Goal: Information Seeking & Learning: Learn about a topic

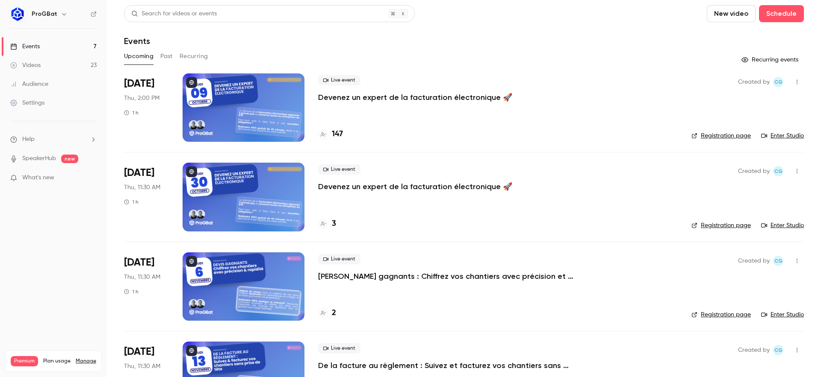
click at [351, 95] on p "Devenez un expert de la facturation électronique 🚀" at bounding box center [415, 97] width 194 height 10
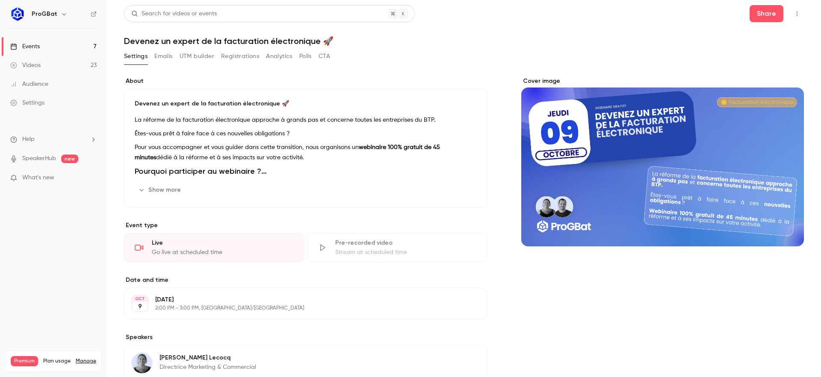
click at [244, 63] on button "Registrations" at bounding box center [240, 57] width 38 height 14
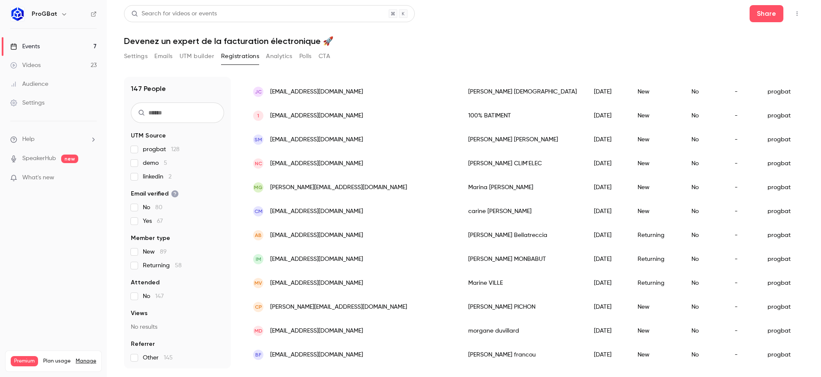
scroll to position [131, 0]
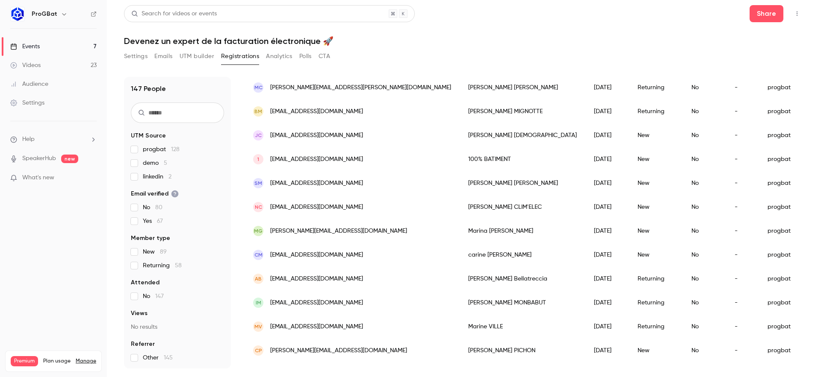
click at [62, 42] on link "Events 7" at bounding box center [53, 46] width 107 height 19
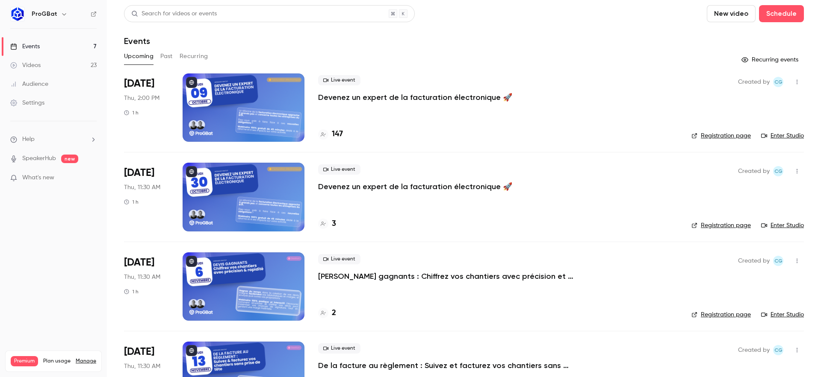
click at [774, 135] on link "Enter Studio" at bounding box center [782, 136] width 43 height 9
click at [34, 62] on div "Videos" at bounding box center [25, 65] width 30 height 9
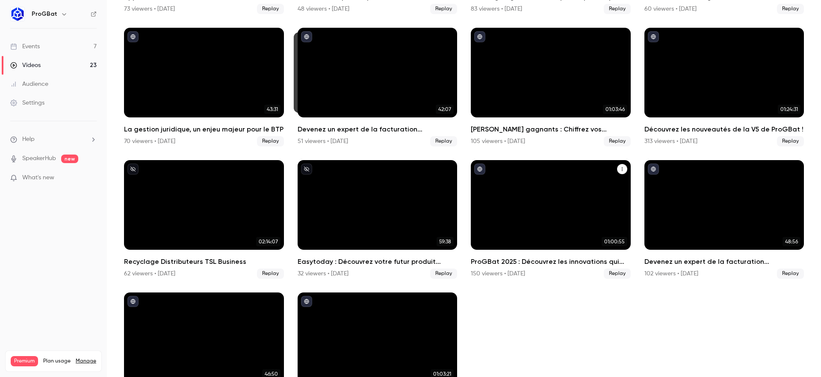
scroll to position [312, 0]
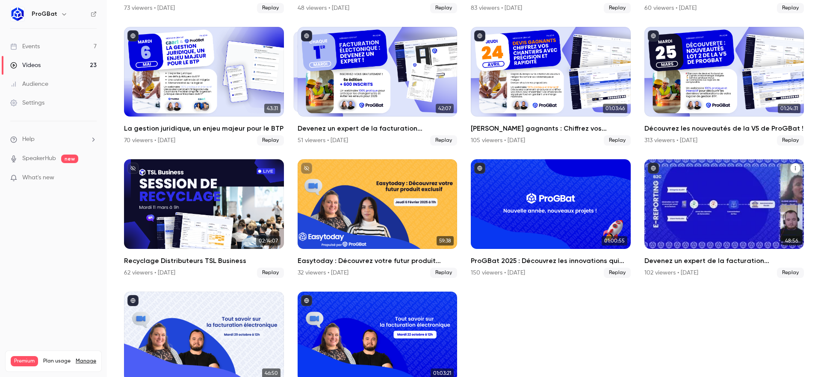
click at [725, 206] on div "Devenez un expert de la facturation électronique 🚀" at bounding box center [724, 204] width 160 height 90
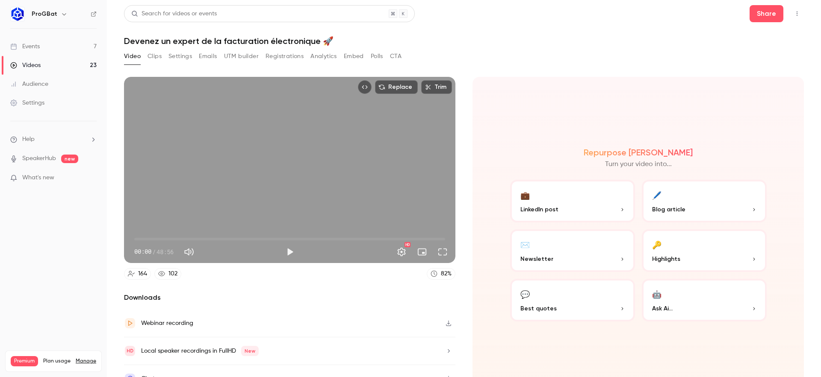
click at [371, 53] on button "Polls" at bounding box center [377, 57] width 12 height 14
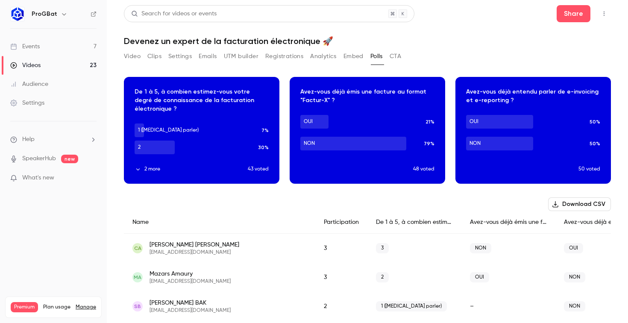
click at [34, 62] on div "Videos" at bounding box center [25, 65] width 30 height 9
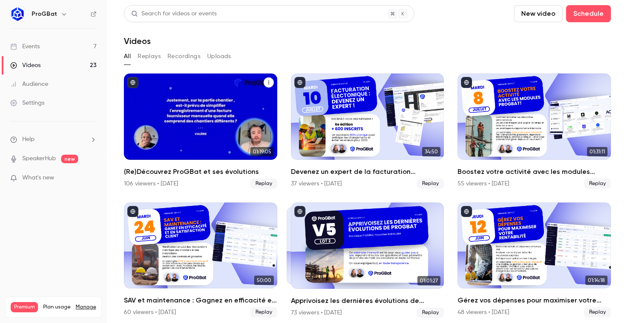
click at [186, 85] on div "(Re)Découvrez ProGBat et ses évolutions" at bounding box center [200, 117] width 153 height 86
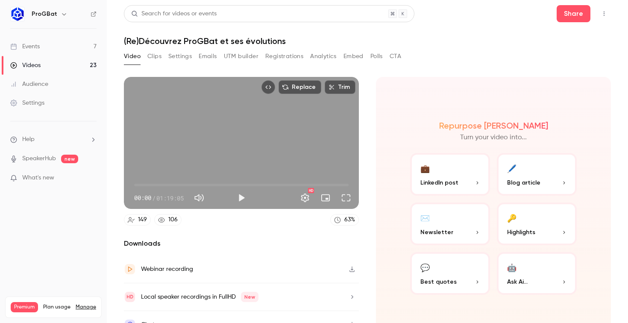
click at [390, 56] on div "Video Clips Settings Emails UTM builder Registrations Analytics Embed Polls CTA" at bounding box center [262, 57] width 277 height 14
drag, startPoint x: 405, startPoint y: 50, endPoint x: 389, endPoint y: 59, distance: 18.4
click at [405, 50] on div "Video Clips Settings Emails UTM builder Registrations Analytics Embed Polls CTA" at bounding box center [367, 58] width 487 height 17
click at [388, 59] on div "Video Clips Settings Emails UTM builder Registrations Analytics Embed Polls CTA" at bounding box center [262, 57] width 277 height 14
click at [398, 56] on button "CTA" at bounding box center [396, 57] width 12 height 14
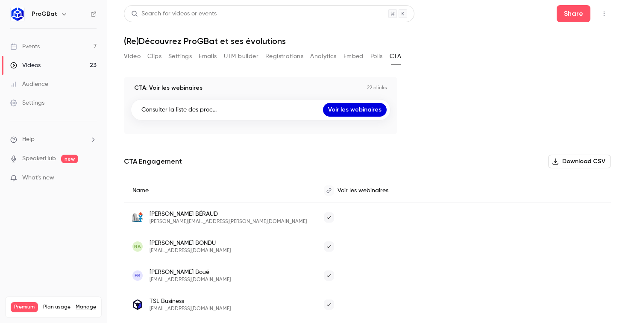
click at [366, 106] on link "Voir les webinaires" at bounding box center [355, 110] width 64 height 14
